Goal: Task Accomplishment & Management: Use online tool/utility

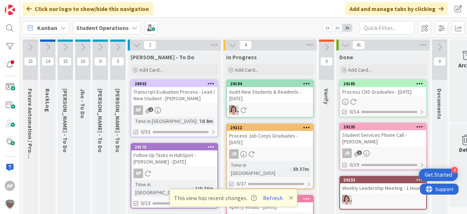
scroll to position [0, 26]
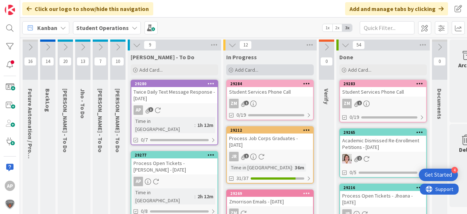
click at [244, 69] on span "Add Card..." at bounding box center [246, 69] width 23 height 7
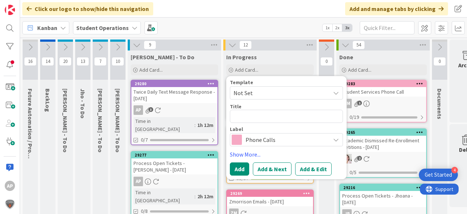
click at [256, 83] on div "Template" at bounding box center [286, 82] width 113 height 5
click at [257, 89] on span "Not Set" at bounding box center [279, 92] width 91 height 9
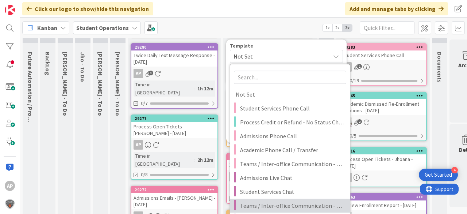
scroll to position [117, 0]
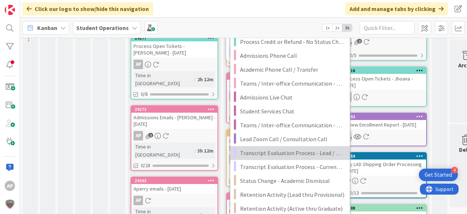
click at [317, 153] on span "Transcript Evaluation Process - Lead / New Student" at bounding box center [292, 152] width 104 height 9
type textarea "x"
type textarea "Transcript Evaluation Process - Lead / New Student"
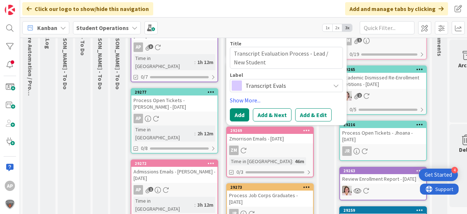
scroll to position [0, 0]
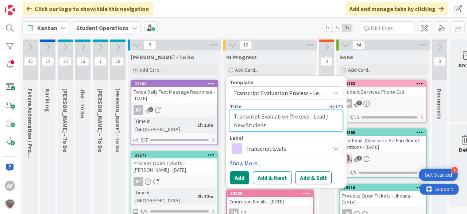
click at [297, 128] on textarea "Transcript Evaluation Process - Lead / New Student" at bounding box center [286, 121] width 113 height 22
type textarea "x"
type textarea "Transcript Evaluation Process - Lead / New Student"
type textarea "x"
type textarea "Transcript Evaluation Process - Lead / New Student -"
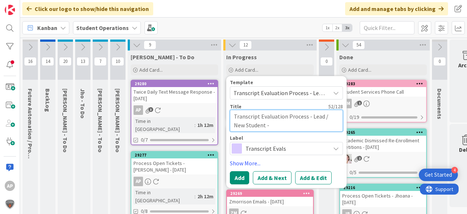
type textarea "x"
type textarea "Transcript Evaluation Process - Lead / New Student -"
type textarea "x"
type textarea "Transcript Evaluation Process - Lead / New Student - R"
type textarea "x"
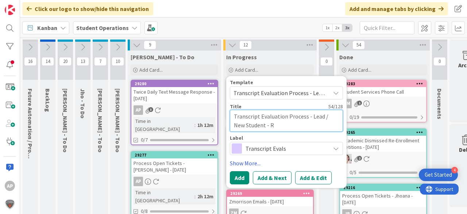
type textarea "Transcript Evaluation Process - Lead / New Student - Ro"
type textarea "x"
type textarea "Transcript Evaluation Process - Lead / New Student - [PERSON_NAME]"
type textarea "x"
type textarea "Transcript Evaluation Process - Lead / New Student - Rodr"
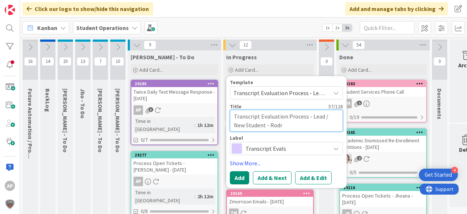
type textarea "x"
type textarea "Transcript Evaluation Process - Lead / New Student - [PERSON_NAME]"
type textarea "x"
type textarea "Transcript Evaluation Process - Lead / New Student - [PERSON_NAME]"
type textarea "x"
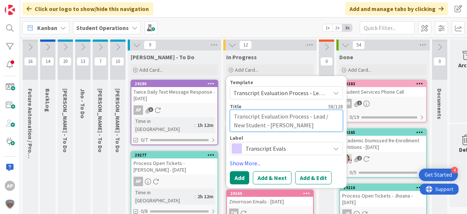
type textarea "Transcript Evaluation Process - Lead / New Student - [PERSON_NAME]"
type textarea "x"
type textarea "Transcript Evaluation Process - Lead / New Student - [PERSON_NAME]"
type textarea "x"
type textarea "Transcript Evaluation Process - Lead / New Student - [PERSON_NAME]"
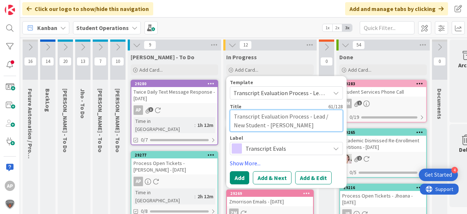
type textarea "x"
type textarea "Transcript Evaluation Process - Lead / New Student - [PERSON_NAME]"
type textarea "x"
type textarea "Transcript Evaluation Process - Lead / New Student - [PERSON_NAME]"
type textarea "x"
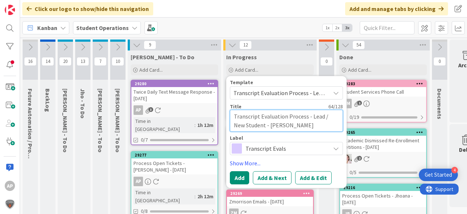
type textarea "Transcript Evaluation Process - Lead / New Student - [PERSON_NAME]"
type textarea "x"
type textarea "Transcript Evaluation Process - Lead / New Student - [PERSON_NAME]"
type textarea "x"
type textarea "Transcript Evaluation Process - Lead / New Student - [PERSON_NAME]"
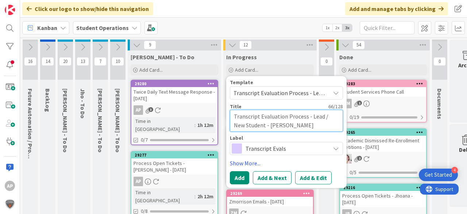
type textarea "x"
type textarea "Transcript Evaluation Process - Lead / New Student - [PERSON_NAME]"
type textarea "x"
type textarea "Transcript Evaluation Process - Lead / New Student - [PERSON_NAME]"
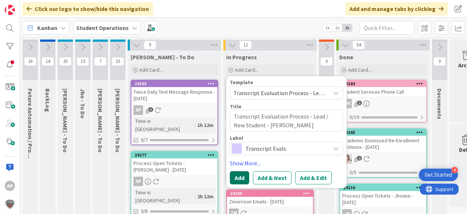
click at [241, 178] on button "Add" at bounding box center [239, 177] width 19 height 13
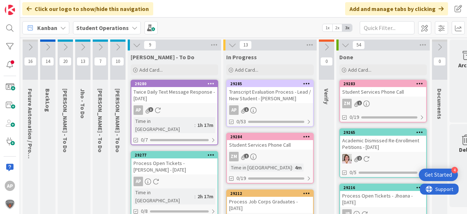
click at [282, 106] on div "AP 1" at bounding box center [270, 109] width 86 height 9
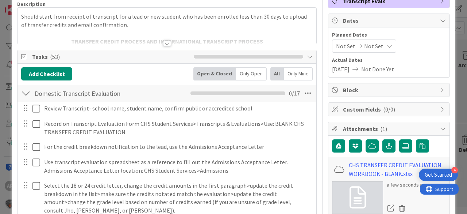
click at [27, 92] on div at bounding box center [25, 93] width 9 height 13
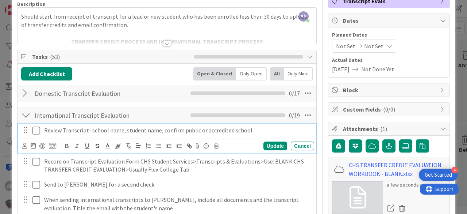
click at [38, 130] on icon at bounding box center [36, 130] width 8 height 9
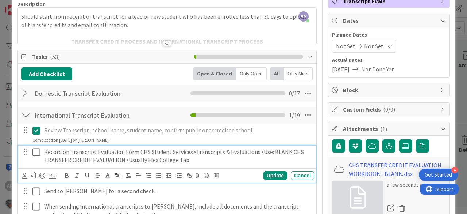
click at [37, 149] on icon at bounding box center [36, 151] width 8 height 9
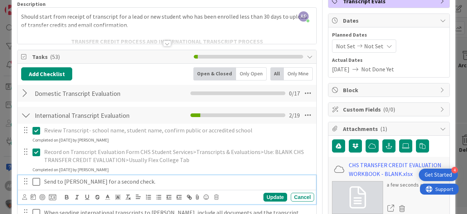
click at [37, 180] on icon at bounding box center [36, 181] width 8 height 9
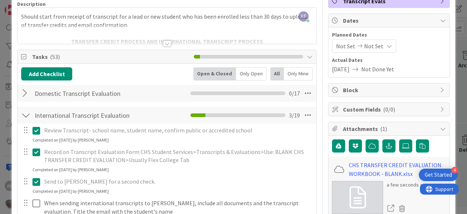
click at [28, 112] on div at bounding box center [25, 114] width 9 height 13
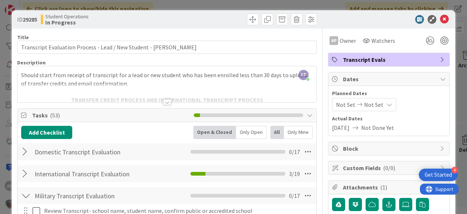
click at [445, 20] on div at bounding box center [385, 19] width 129 height 9
click at [441, 20] on icon at bounding box center [444, 19] width 9 height 9
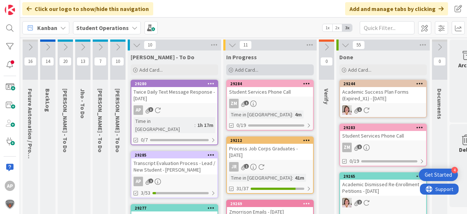
drag, startPoint x: 245, startPoint y: 66, endPoint x: 249, endPoint y: 64, distance: 4.3
click at [245, 65] on div "Add Card..." at bounding box center [270, 69] width 88 height 11
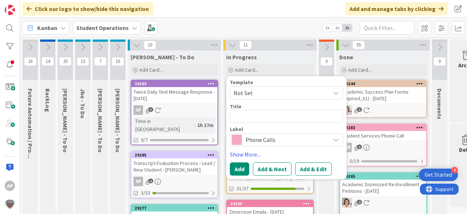
click at [281, 90] on span "Not Set" at bounding box center [279, 92] width 91 height 9
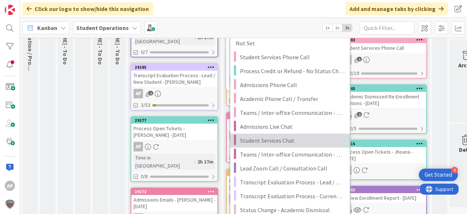
scroll to position [117, 0]
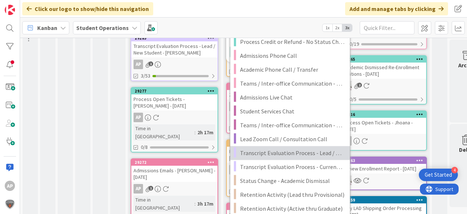
click at [323, 153] on span "Transcript Evaluation Process - Lead / New Student" at bounding box center [292, 152] width 104 height 9
type textarea "x"
type textarea "Transcript Evaluation Process - Lead / New Student"
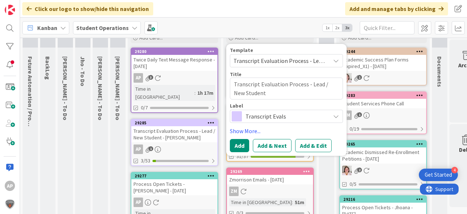
scroll to position [29, 0]
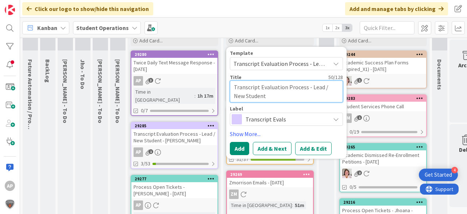
click at [296, 96] on textarea "Transcript Evaluation Process - Lead / New Student" at bounding box center [286, 91] width 113 height 22
type textarea "x"
type textarea "Transcript Evaluation Process - Lead / New Student"
type textarea "x"
type textarea "Transcript Evaluation Process - Lead / New Student -"
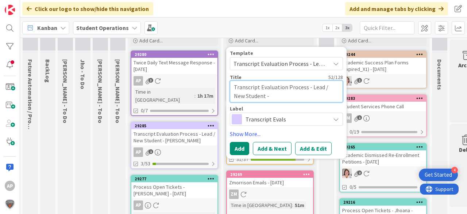
type textarea "x"
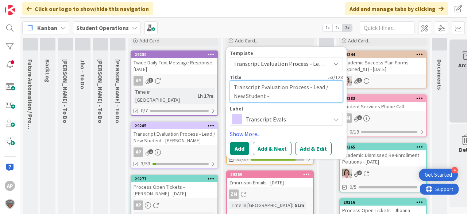
type textarea "Transcript Evaluation Process - Lead / New Student -"
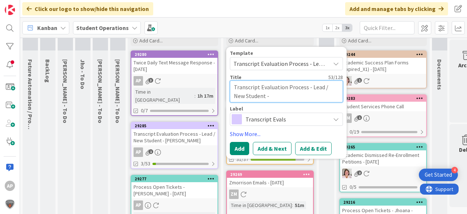
click at [274, 96] on textarea "Transcript Evaluation Process - Lead / New Student -" at bounding box center [286, 91] width 113 height 22
click at [285, 95] on textarea "Transcript Evaluation Process - Lead / New Student -" at bounding box center [286, 91] width 113 height 22
type textarea "x"
type textarea "Transcript Evaluation Process - Lead / New Student - T"
type textarea "x"
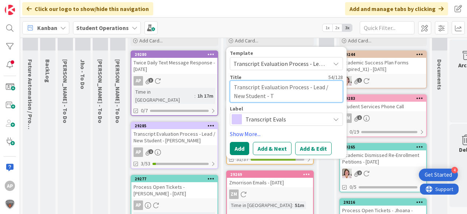
type textarea "Transcript Evaluation Process - Lead / New Student - Ta"
type textarea "x"
type textarea "Transcript Evaluation Process - Lead / New Student - Tar"
type textarea "x"
type textarea "Transcript Evaluation Process - Lead / New Student - Tarw"
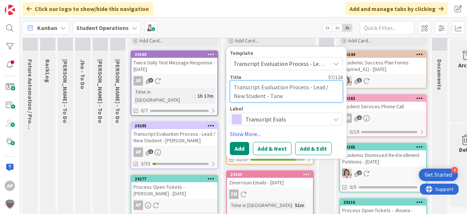
type textarea "x"
type textarea "Transcript Evaluation Process - Lead / New Student - Tarwo"
type textarea "x"
type textarea "Transcript Evaluation Process - Lead / New Student - [PERSON_NAME]"
type textarea "x"
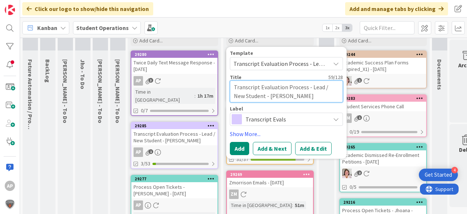
type textarea "Transcript Evaluation Process - Lead / New Student - [PERSON_NAME]"
type textarea "x"
type textarea "Transcript Evaluation Process - Lead / New Student - Tarwonna"
type textarea "x"
type textarea "Transcript Evaluation Process - Lead / New Student - Tarwonna"
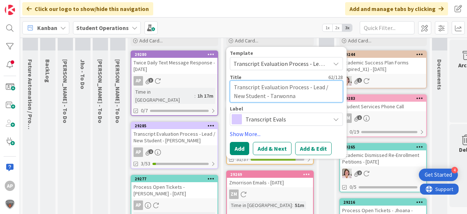
type textarea "x"
type textarea "Transcript Evaluation Process - Lead / New Student - [PERSON_NAME]"
type textarea "x"
type textarea "Transcript Evaluation Process - Lead / New Student - [PERSON_NAME]"
type textarea "x"
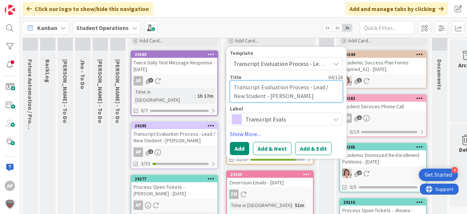
type textarea "Transcript Evaluation Process - Lead / New Student - [PERSON_NAME]"
type textarea "x"
type textarea "Transcript Evaluation Process - Lead / New Student - [PERSON_NAME]"
type textarea "x"
type textarea "Transcript Evaluation Process - Lead / New Student - [PERSON_NAME]"
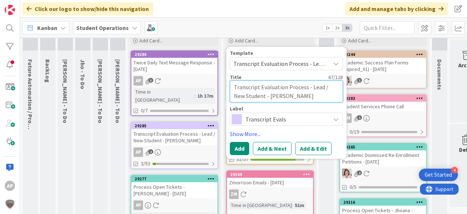
type textarea "x"
type textarea "Transcript Evaluation Process - Lead / New Student - [PERSON_NAME]"
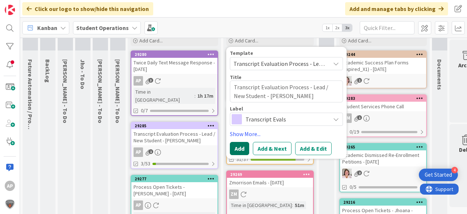
click at [239, 146] on button "Add" at bounding box center [239, 148] width 19 height 13
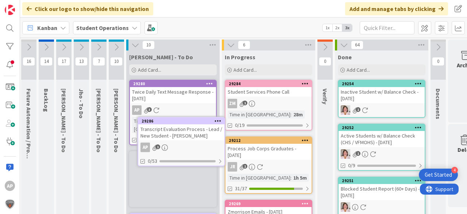
scroll to position [6, 1]
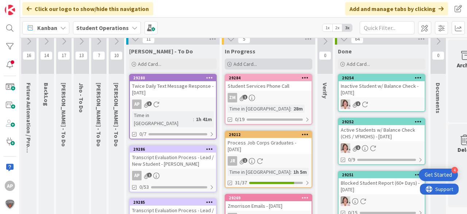
click at [266, 62] on div "Add Card..." at bounding box center [269, 63] width 88 height 11
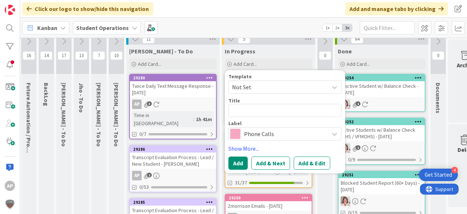
click at [259, 88] on span "Not Set" at bounding box center [277, 86] width 91 height 9
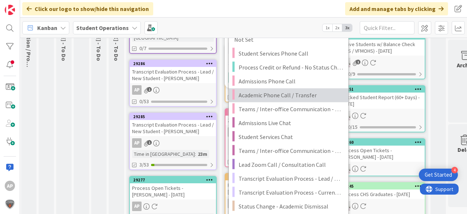
scroll to position [93, 1]
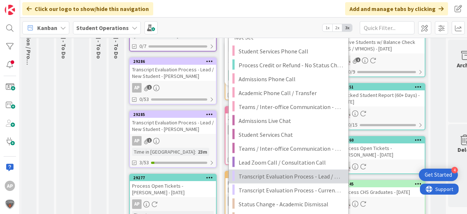
click at [319, 177] on span "Transcript Evaluation Process - Lead / New Student" at bounding box center [291, 175] width 104 height 9
type textarea "x"
type textarea "Transcript Evaluation Process - Lead / New Student"
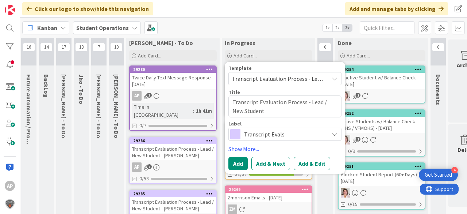
scroll to position [6, 1]
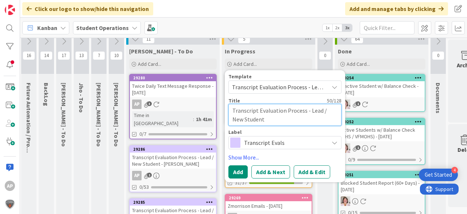
click at [285, 117] on textarea "Transcript Evaluation Process - Lead / New Student" at bounding box center [284, 115] width 113 height 22
type textarea "x"
type textarea "Transcript Evaluation Process - Lead / New Student"
type textarea "x"
type textarea "Transcript Evaluation Process - Lead / New Student -"
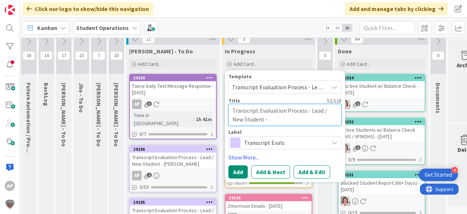
type textarea "x"
type textarea "Transcript Evaluation Process - Lead / New Student -"
type textarea "x"
type textarea "Transcript Evaluation Process - Lead / New Student - O"
type textarea "x"
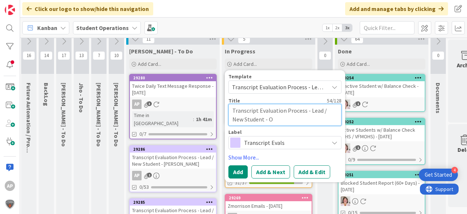
type textarea "Transcript Evaluation Process - Lead / New Student - O'"
type textarea "x"
type textarea "Transcript Evaluation Process - Lead / New Student - O'C"
type textarea "x"
type textarea "Transcript Evaluation Process - Lead / New Student - O'Co"
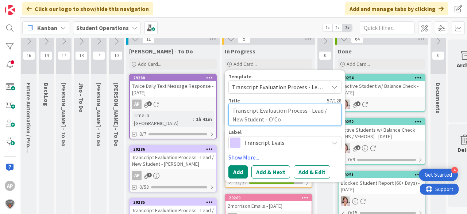
type textarea "x"
type textarea "Transcript Evaluation Process - Lead / New Student - O'Con"
type textarea "x"
type textarea "Transcript Evaluation Process - Lead / New Student - [PERSON_NAME]"
type textarea "x"
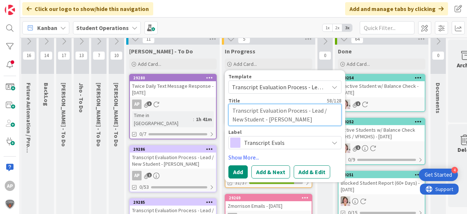
type textarea "Transcript Evaluation Process - Lead / New Student - O'Conno"
type textarea "x"
type textarea "Transcript Evaluation Process - Lead / New Student - [PERSON_NAME]"
type textarea "x"
type textarea "Transcript Evaluation Process - Lead / New Student - [PERSON_NAME],"
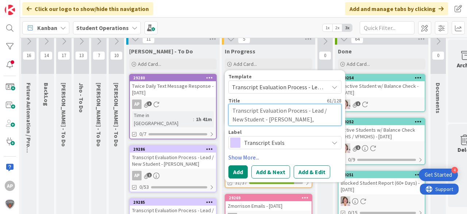
type textarea "x"
type textarea "Transcript Evaluation Process - Lead / New Student - [PERSON_NAME],"
type textarea "x"
type textarea "Transcript Evaluation Process - Lead / New Student - [PERSON_NAME]"
type textarea "x"
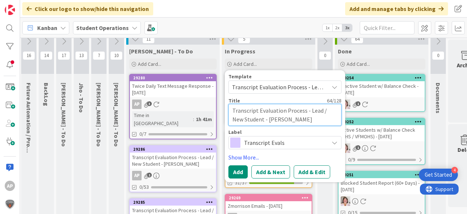
type textarea "Transcript Evaluation Process - Lead / New Student - [PERSON_NAME]"
type textarea "x"
type textarea "Transcript Evaluation Process - Lead / New Student - [PERSON_NAME]"
type textarea "x"
type textarea "Transcript Evaluation Process - Lead / New Student - [PERSON_NAME]"
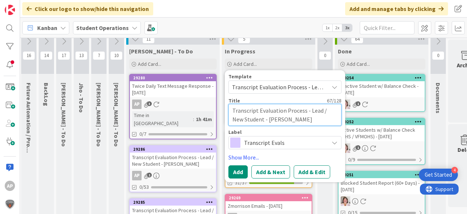
type textarea "x"
type textarea "Transcript Evaluation Process - Lead / New Student - [PERSON_NAME]"
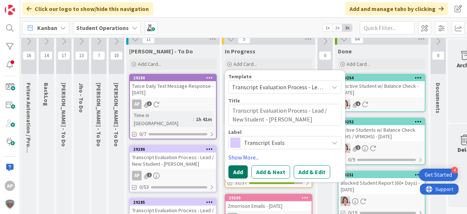
click at [235, 169] on button "Add" at bounding box center [237, 171] width 19 height 13
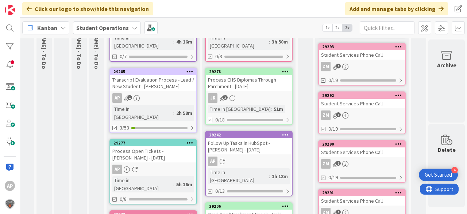
scroll to position [0, 21]
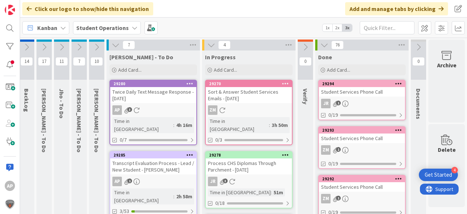
click at [48, 49] on button at bounding box center [44, 47] width 15 height 11
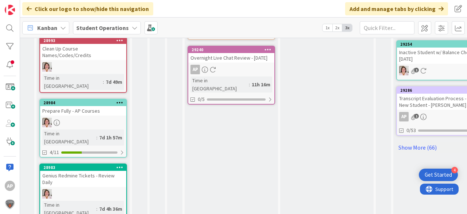
scroll to position [448, 21]
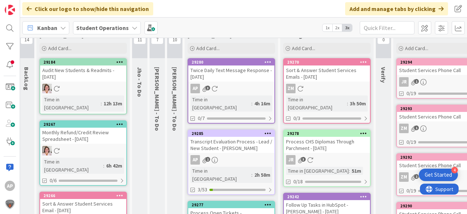
scroll to position [0, 21]
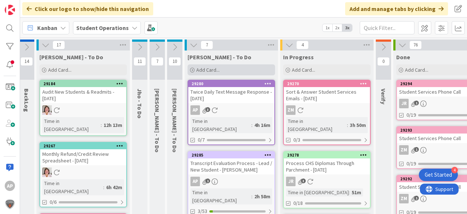
click at [209, 69] on span "Add Card..." at bounding box center [207, 69] width 23 height 7
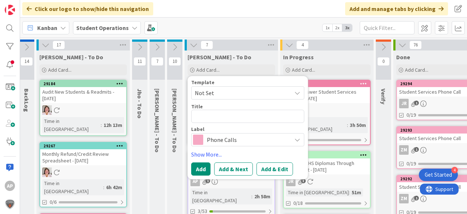
click at [45, 43] on icon at bounding box center [46, 45] width 8 height 8
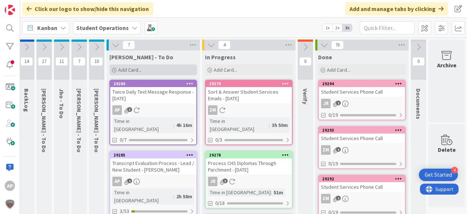
click at [172, 66] on div "Add Card..." at bounding box center [154, 69] width 88 height 11
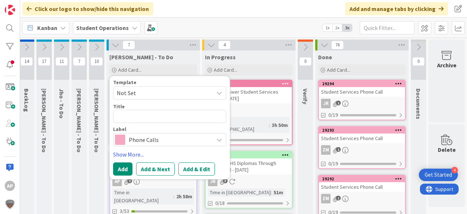
click at [181, 89] on span "Not Set" at bounding box center [162, 92] width 91 height 9
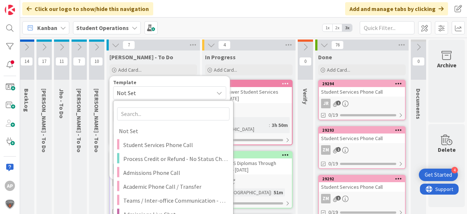
click at [202, 25] on div "Kanban Student Operations 1x 2x 3x" at bounding box center [243, 28] width 447 height 20
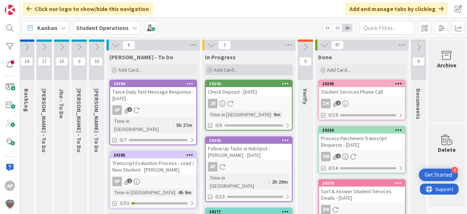
click at [214, 67] on span "Add Card..." at bounding box center [225, 69] width 23 height 7
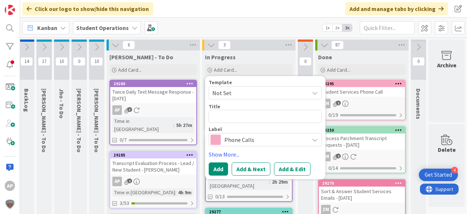
click at [238, 85] on div "Template Not Set Not Set Student Services Phone Call Process Credit or Refund -…" at bounding box center [265, 90] width 113 height 20
click at [238, 89] on span "Not Set" at bounding box center [257, 92] width 91 height 9
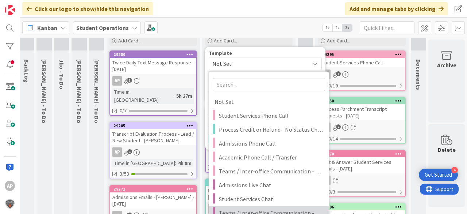
scroll to position [117, 21]
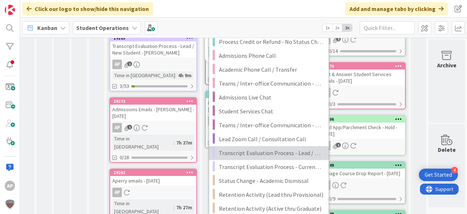
click at [293, 152] on span "Transcript Evaluation Process - Lead / New Student" at bounding box center [271, 152] width 104 height 9
type textarea "x"
type textarea "Transcript Evaluation Process - Lead / New Student"
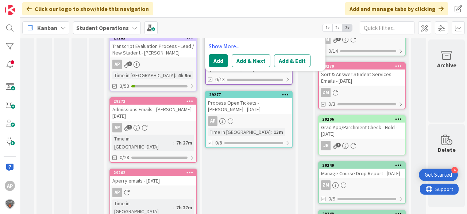
scroll to position [29, 21]
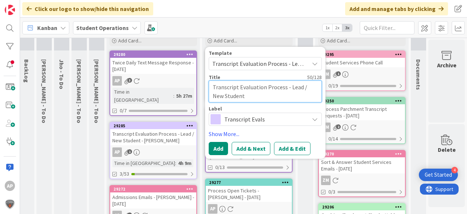
click at [269, 99] on textarea "Transcript Evaluation Process - Lead / New Student" at bounding box center [265, 91] width 113 height 22
type textarea "x"
type textarea "Transcript Evaluation Process - Lead / New Student"
type textarea "x"
type textarea "Transcript Evaluation Process - Lead / New Student -"
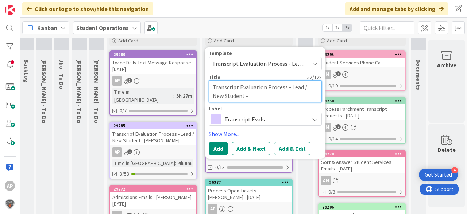
type textarea "x"
type textarea "Transcript Evaluation Process - Lead / New Student -"
type textarea "x"
type textarea "Transcript Evaluation Process - Lead / New Student - A"
type textarea "x"
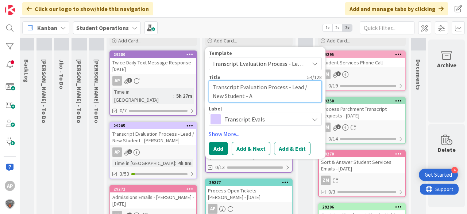
type textarea "Transcript Evaluation Process - Lead / New Student - As"
type textarea "x"
type textarea "Transcript Evaluation Process - Lead / New Student - [PERSON_NAME]"
type textarea "x"
type textarea "Transcript Evaluation Process - Lead / New Student - [PERSON_NAME]"
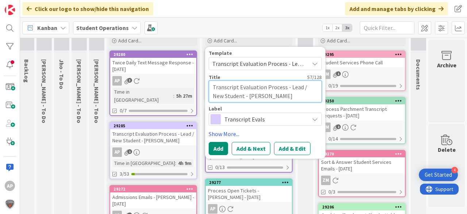
type textarea "x"
type textarea "Transcript Evaluation Process - Lead / New Student - [PERSON_NAME]"
type textarea "x"
type textarea "Transcript Evaluation Process - Lead / New Student - [PERSON_NAME]"
type textarea "x"
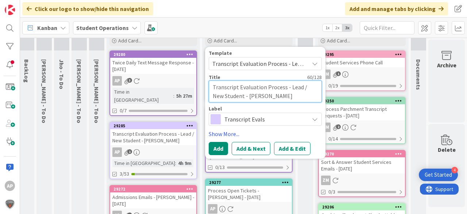
type textarea "Transcript Evaluation Process - Lead / New Student - [PERSON_NAME]"
type textarea "x"
type textarea "Transcript Evaluation Process - Lead / New Student - [PERSON_NAME]"
type textarea "x"
type textarea "Transcript Evaluation Process - Lead / New Student - [PERSON_NAME]"
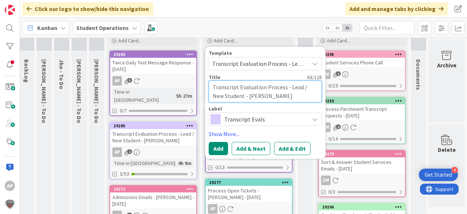
type textarea "x"
type textarea "Transcript Evaluation Process - Lead / New Student - [PERSON_NAME]"
type textarea "x"
type textarea "Transcript Evaluation Process - Lead / New Student - [PERSON_NAME]"
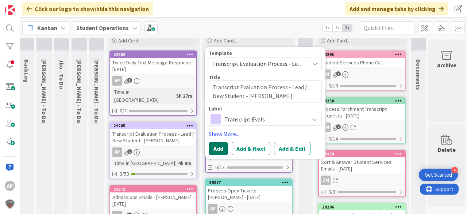
click at [223, 145] on button "Add" at bounding box center [218, 148] width 19 height 13
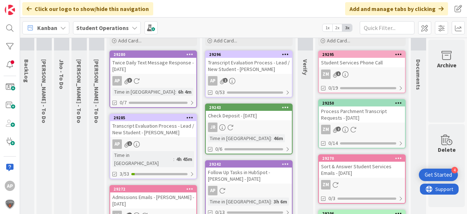
scroll to position [0, 21]
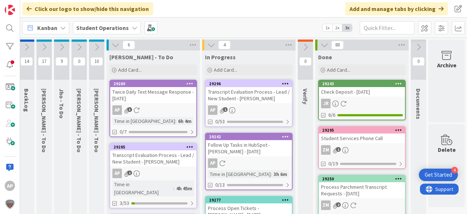
click at [244, 108] on div "AP 1" at bounding box center [249, 109] width 86 height 9
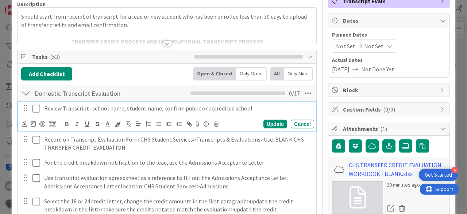
click at [35, 108] on icon at bounding box center [36, 108] width 8 height 9
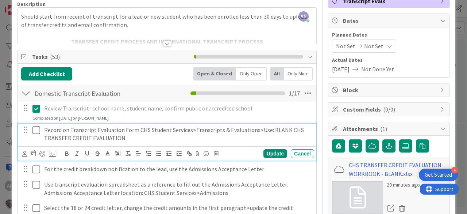
click at [36, 126] on icon at bounding box center [36, 130] width 8 height 9
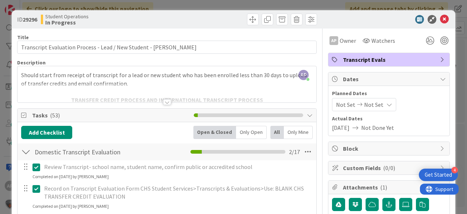
click at [440, 22] on icon at bounding box center [444, 19] width 9 height 9
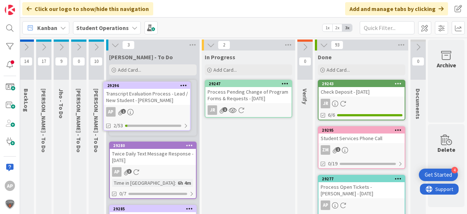
scroll to position [0, 23]
